Goal: Task Accomplishment & Management: Manage account settings

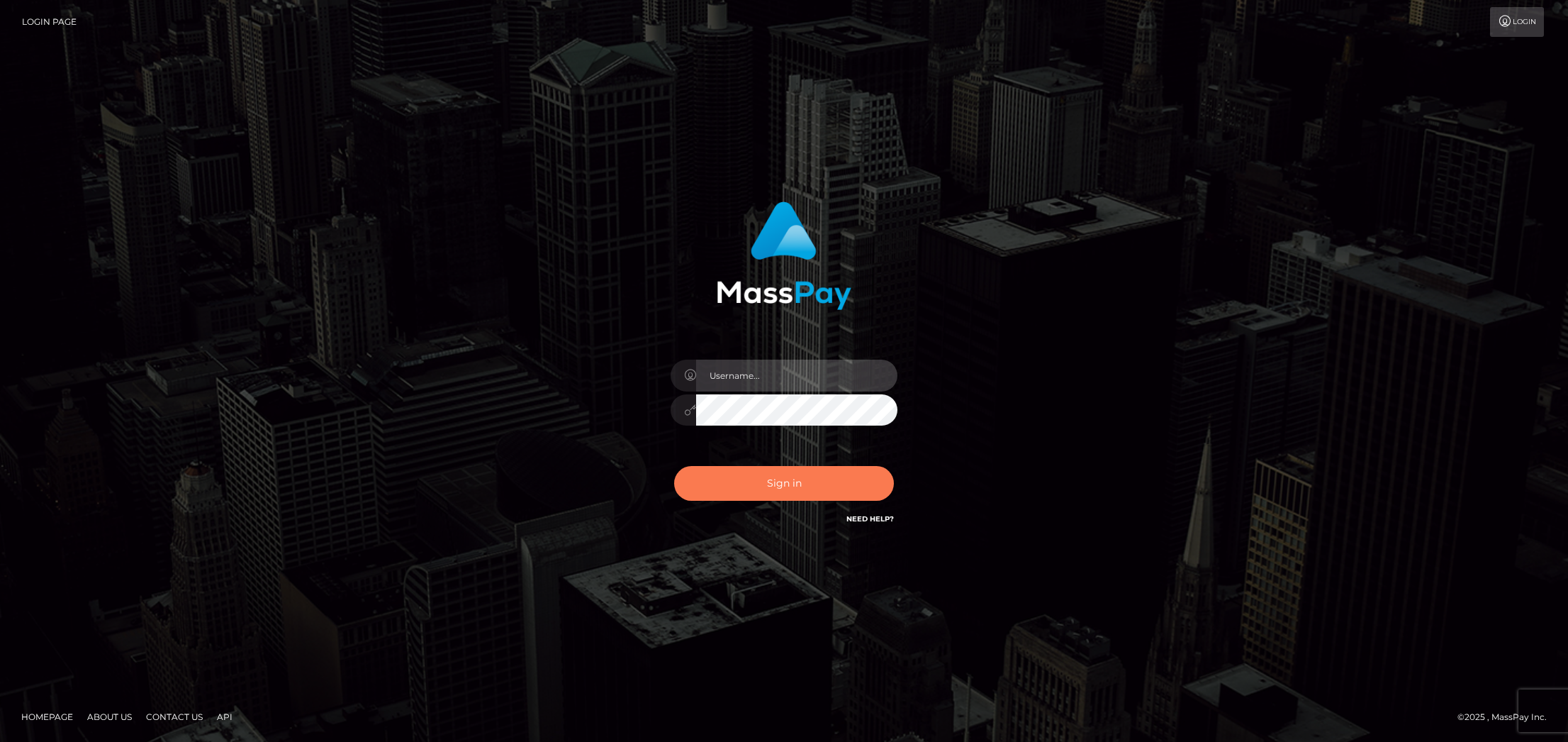
type input "Marcopolo"
drag, startPoint x: 769, startPoint y: 486, endPoint x: 1256, endPoint y: 1, distance: 687.3
click at [769, 487] on button "Sign in" at bounding box center [784, 483] width 219 height 35
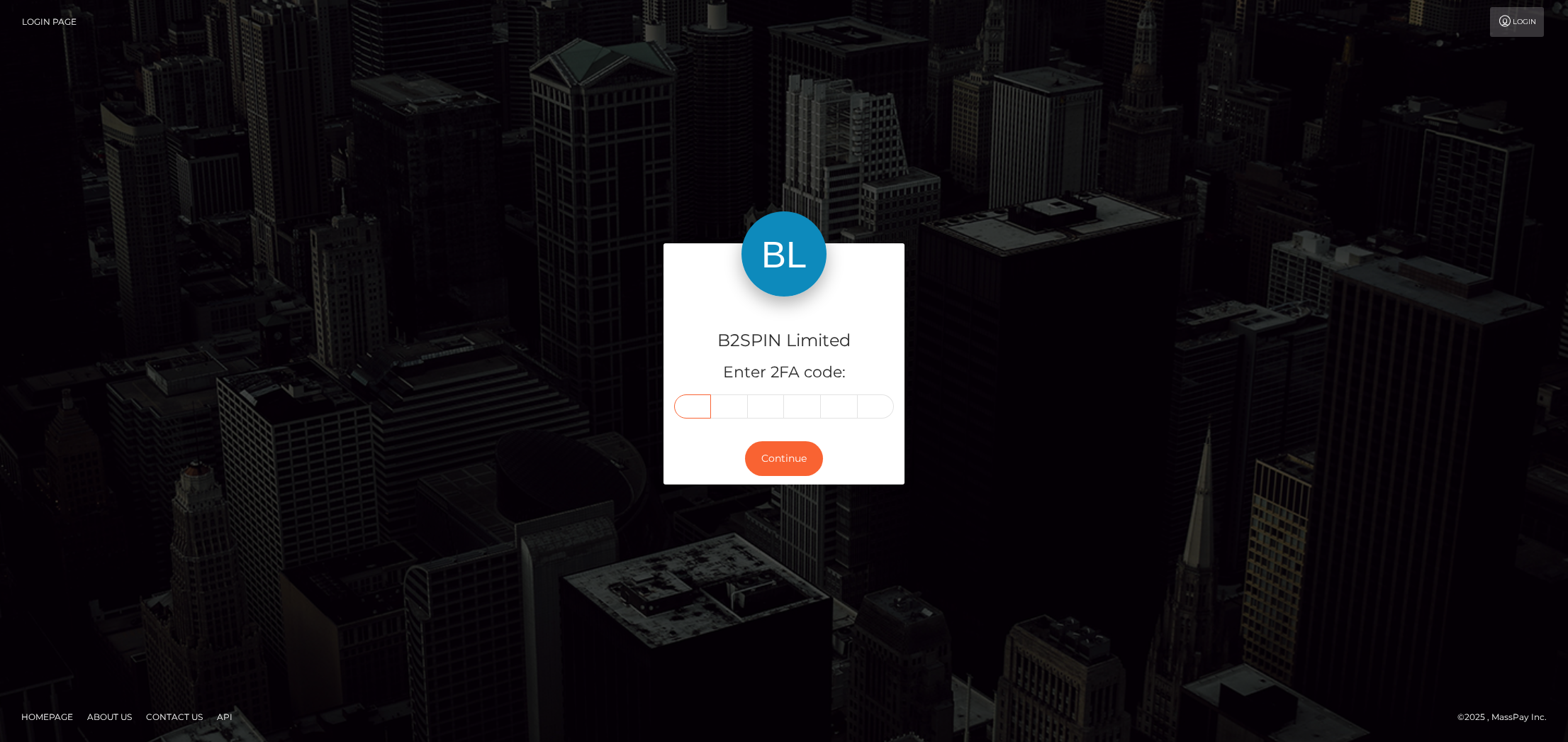
paste input "2"
type input "2"
type input "1"
type input "7"
type input "4"
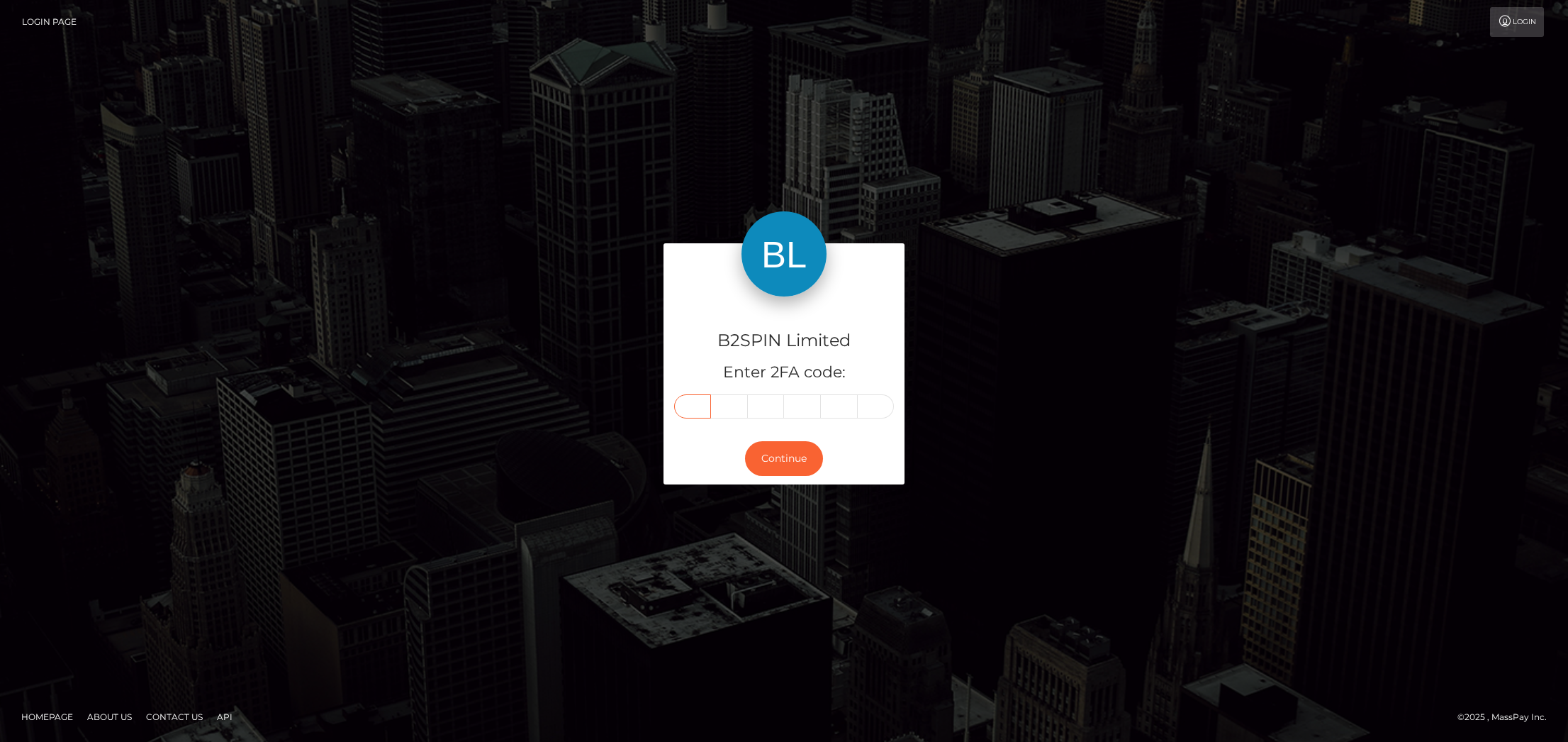
type input "3"
type input "9"
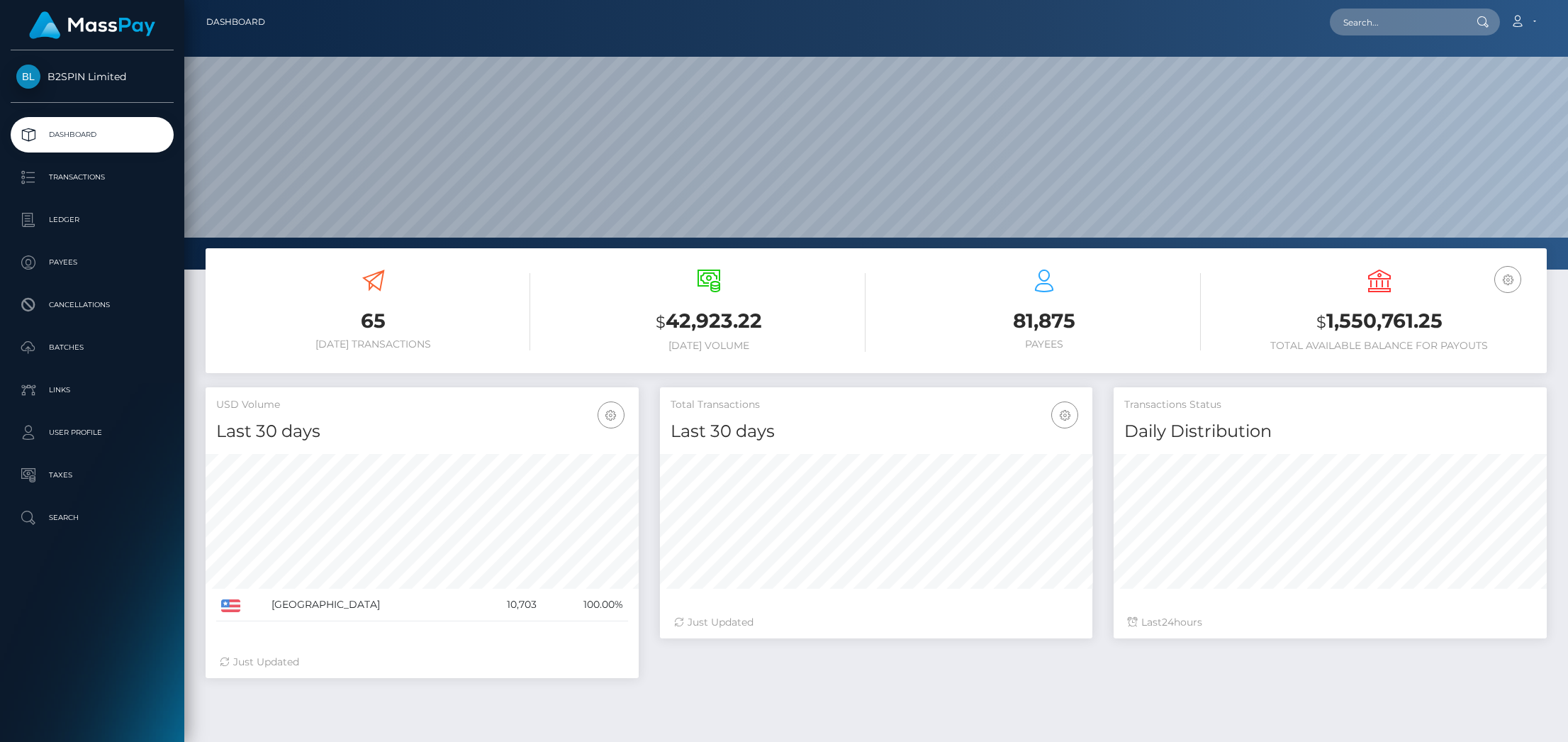
scroll to position [251, 432]
